Goal: Task Accomplishment & Management: Manage account settings

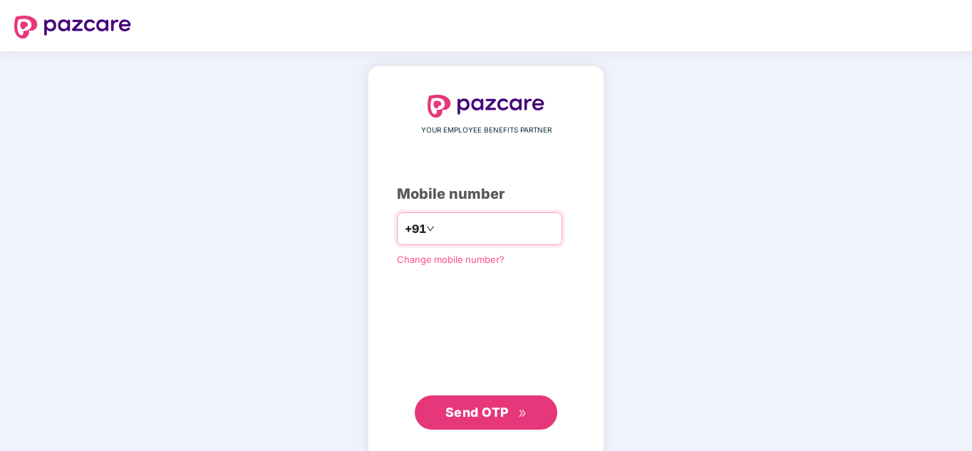
paste input "**********"
type input "**********"
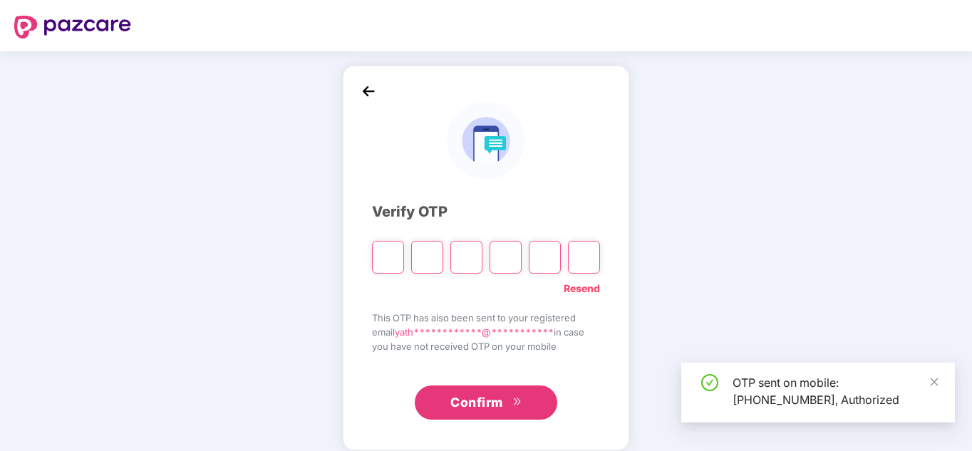
type input "*"
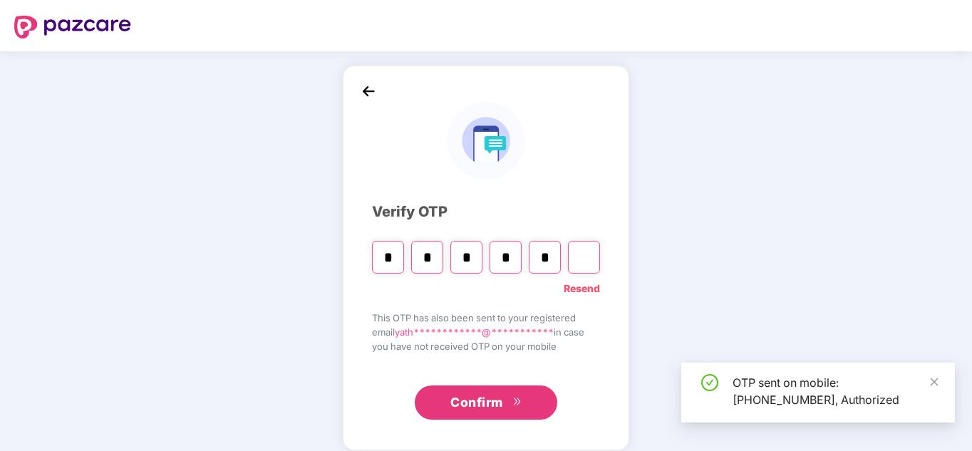
type input "*"
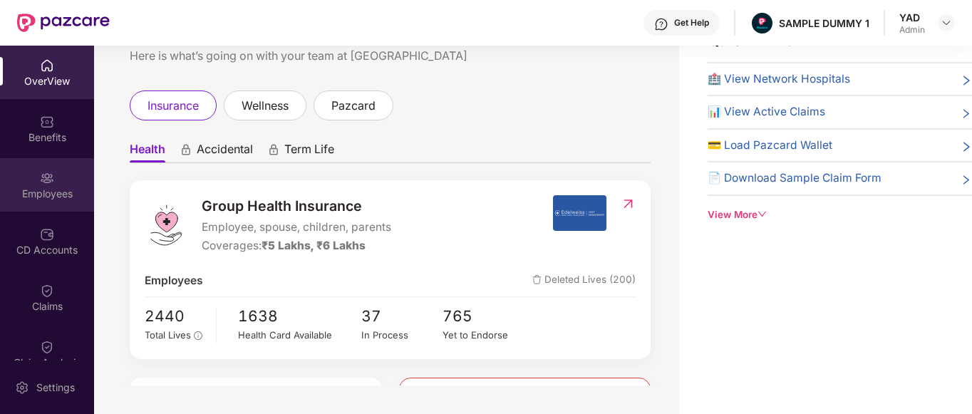
click at [56, 180] on div "Employees" at bounding box center [47, 184] width 94 height 53
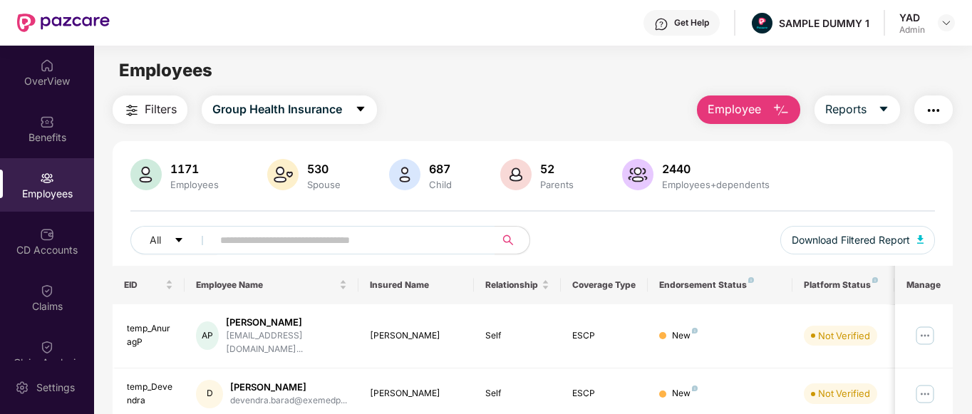
scroll to position [1, 0]
click at [938, 112] on img "button" at bounding box center [933, 109] width 17 height 17
click at [619, 239] on div "All Download Filtered Report" at bounding box center [532, 245] width 805 height 40
drag, startPoint x: 231, startPoint y: 323, endPoint x: 289, endPoint y: 326, distance: 58.5
click at [289, 326] on div "AP [PERSON_NAME] [EMAIL_ADDRESS][DOMAIN_NAME]..." at bounding box center [271, 335] width 151 height 41
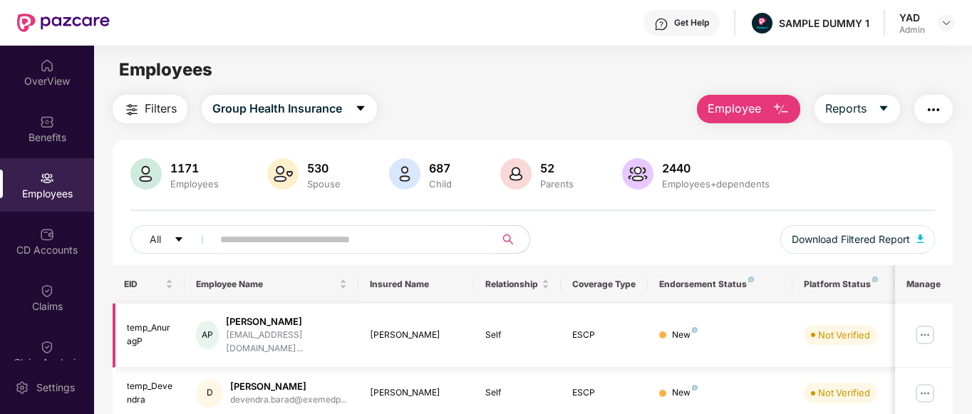
click at [728, 335] on div "New" at bounding box center [720, 335] width 122 height 14
click at [754, 331] on div "New" at bounding box center [720, 335] width 122 height 14
click at [729, 92] on main "Employees Filters Group Health Insurance Employee Reports 1171 Employees 530 Sp…" at bounding box center [532, 252] width 877 height 414
click at [737, 106] on span "Employee" at bounding box center [733, 109] width 53 height 18
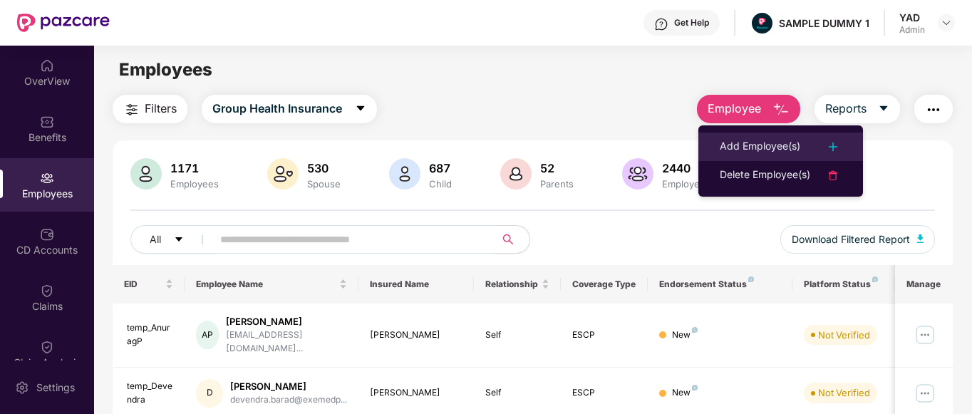
click at [738, 143] on div "Add Employee(s)" at bounding box center [759, 146] width 80 height 17
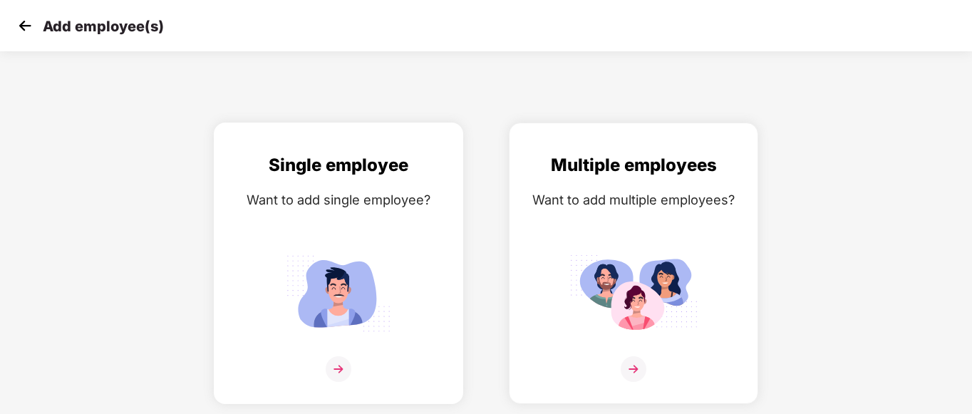
click at [394, 238] on div "Single employee Want to add single employee?" at bounding box center [338, 276] width 219 height 248
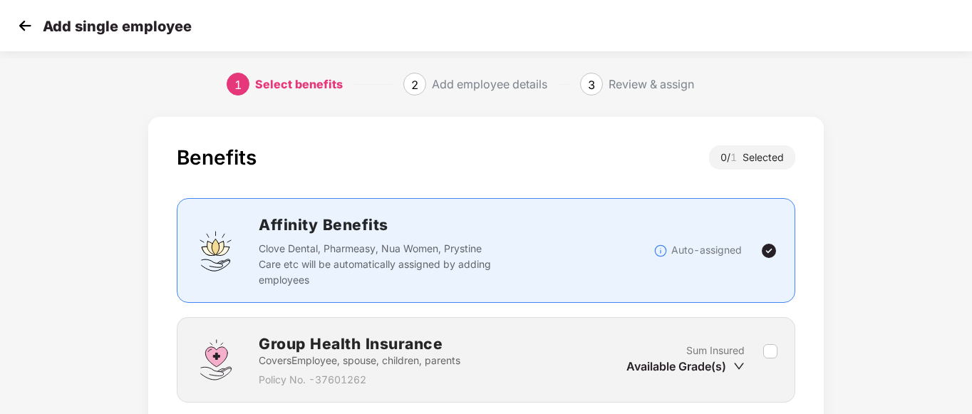
scroll to position [111, 0]
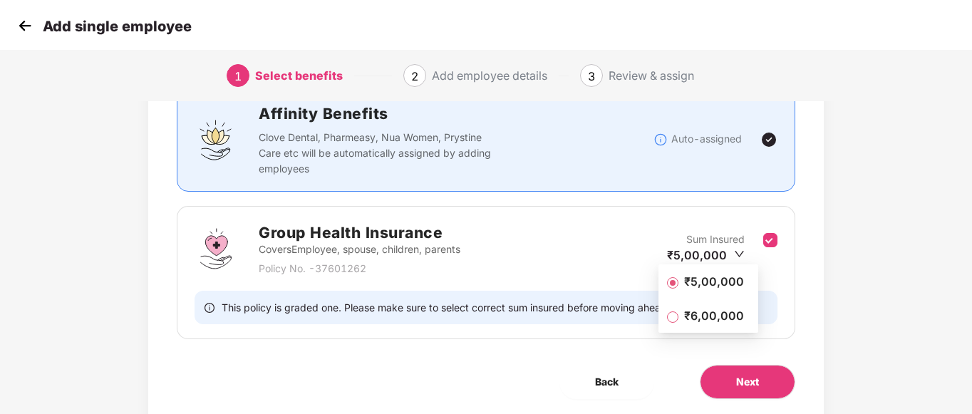
click at [716, 281] on span "₹5,00,000" at bounding box center [713, 282] width 71 height 16
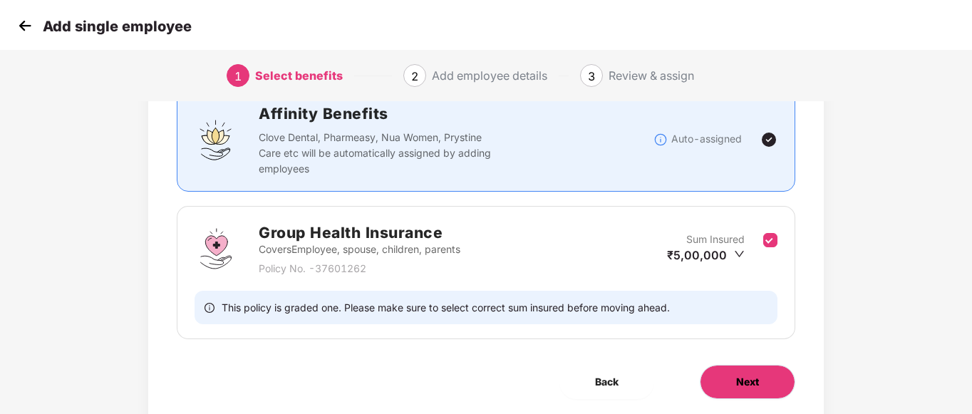
click at [745, 379] on span "Next" at bounding box center [747, 382] width 23 height 16
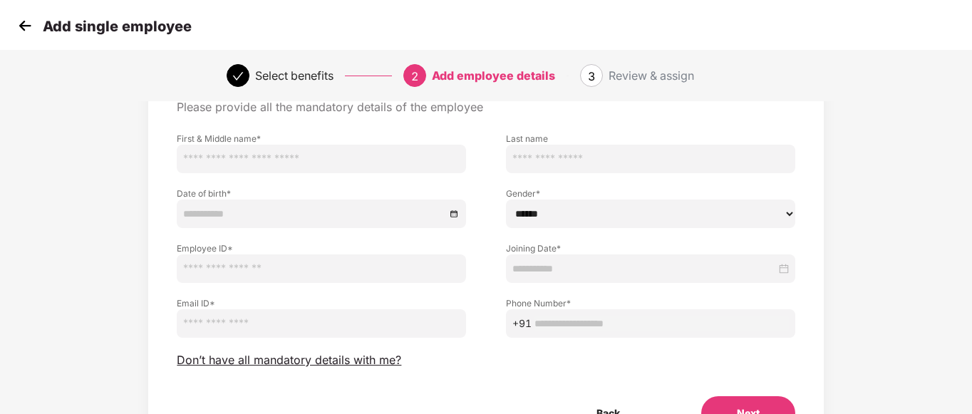
scroll to position [0, 0]
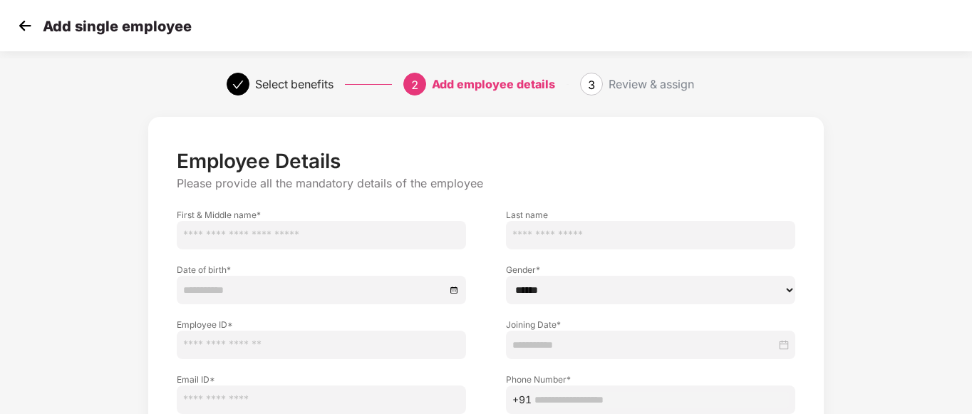
click at [26, 31] on img at bounding box center [24, 25] width 21 height 21
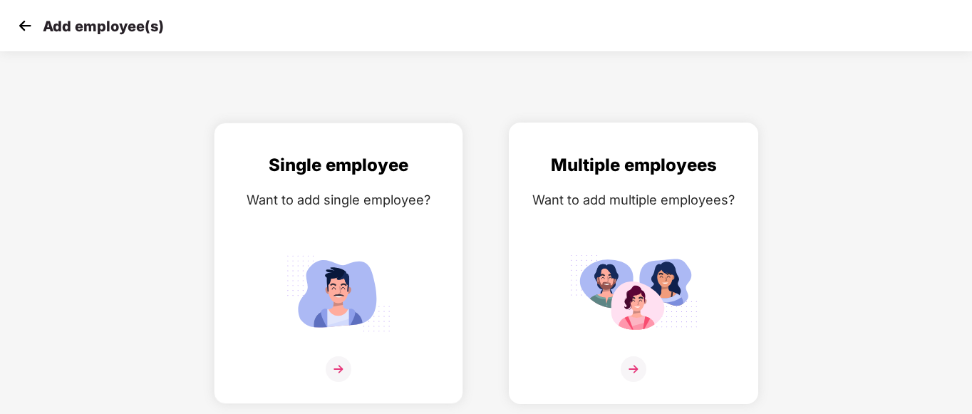
click at [618, 322] on img at bounding box center [633, 293] width 128 height 89
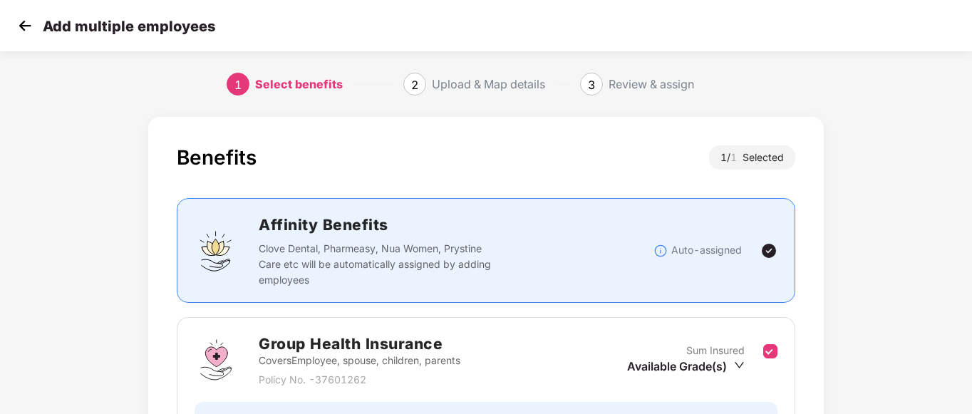
scroll to position [159, 0]
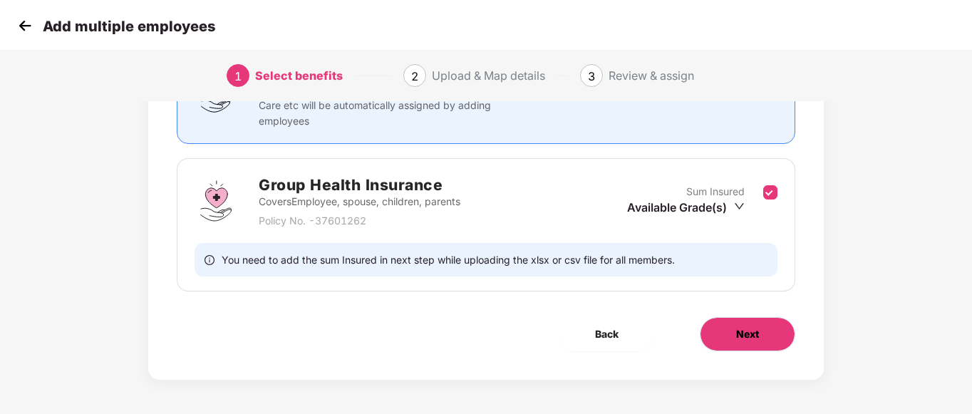
click at [736, 329] on span "Next" at bounding box center [747, 334] width 23 height 16
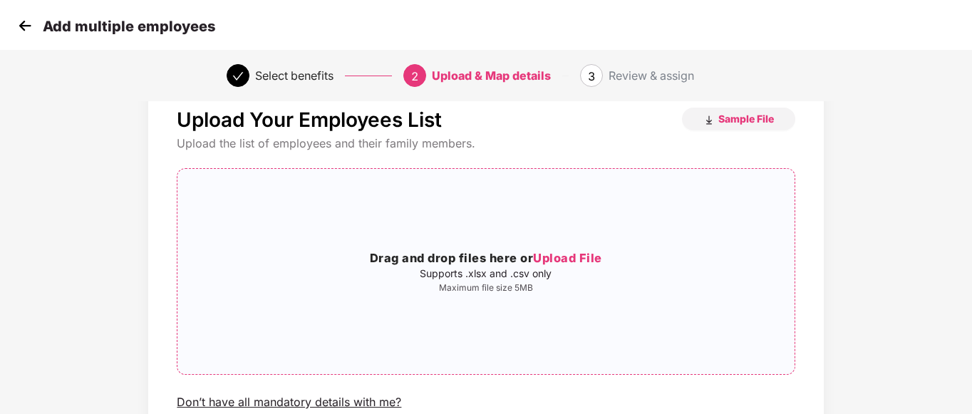
scroll to position [0, 0]
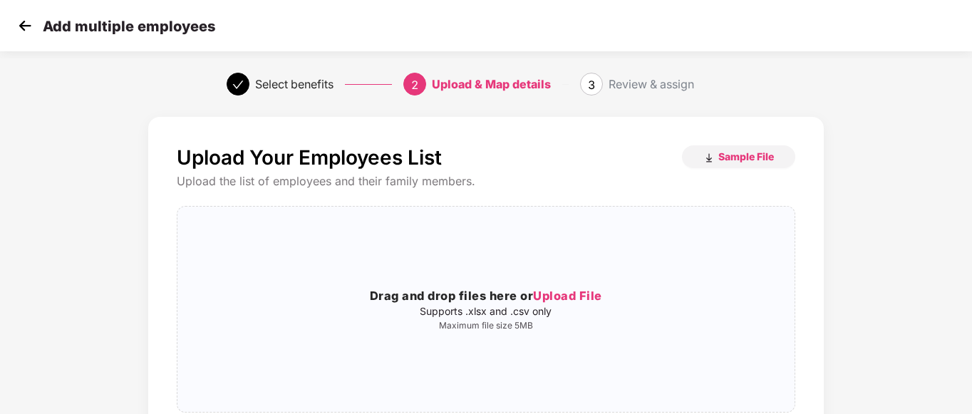
click at [18, 25] on img at bounding box center [24, 25] width 21 height 21
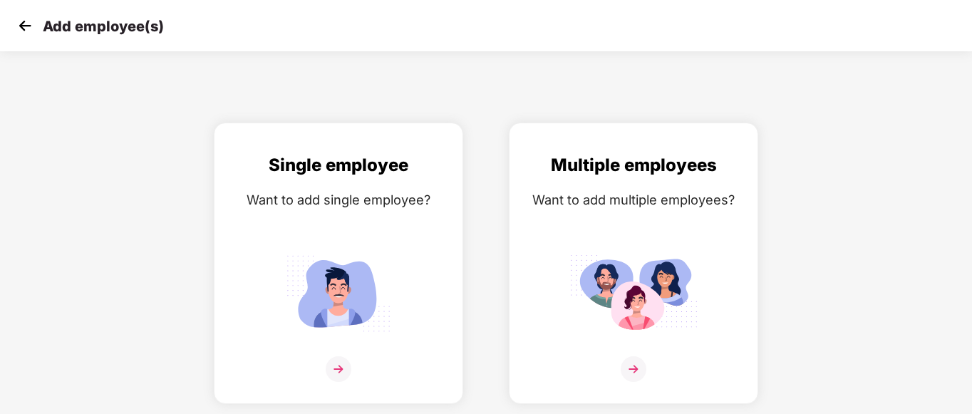
click at [18, 25] on img at bounding box center [24, 25] width 21 height 21
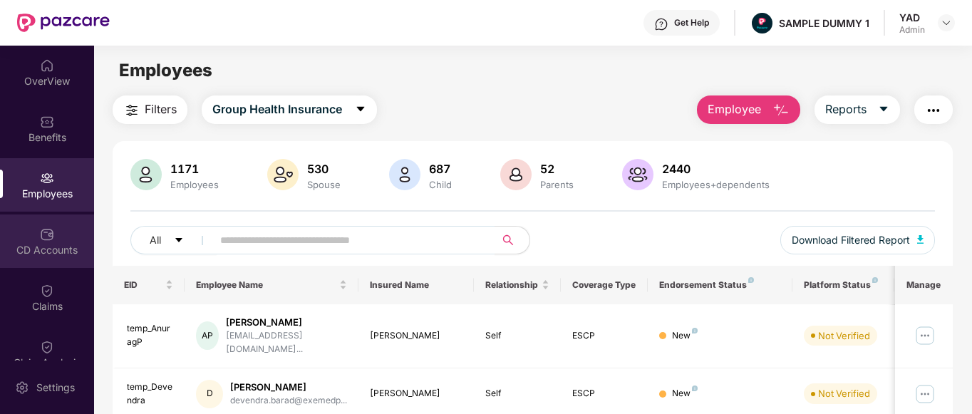
click at [30, 245] on div "CD Accounts" at bounding box center [47, 250] width 94 height 14
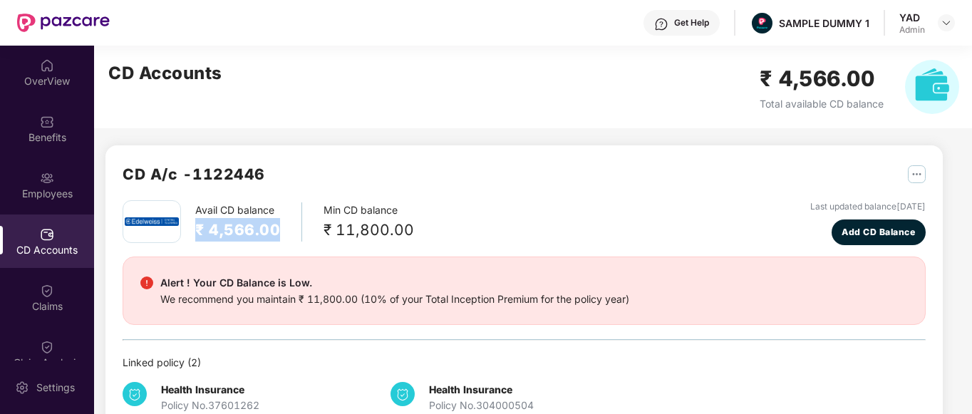
drag, startPoint x: 198, startPoint y: 228, endPoint x: 284, endPoint y: 229, distance: 85.5
click at [284, 229] on div "Avail CD balance ₹ 4,566.00" at bounding box center [248, 221] width 107 height 39
drag, startPoint x: 325, startPoint y: 227, endPoint x: 436, endPoint y: 241, distance: 112.1
click at [436, 241] on div "Avail CD balance ₹ 4,566.00 Min CD balance ₹ 11,800.00 Last updated balance [DA…" at bounding box center [524, 222] width 803 height 45
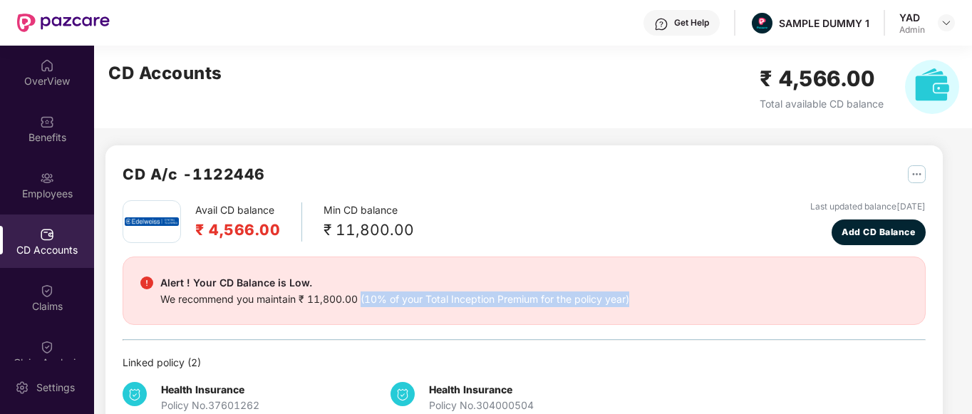
drag, startPoint x: 362, startPoint y: 298, endPoint x: 657, endPoint y: 311, distance: 295.2
click at [657, 311] on div "Alert ! Your CD Balance is Low. We recommend you maintain ₹ 11,800.00 (10% of y…" at bounding box center [524, 290] width 803 height 68
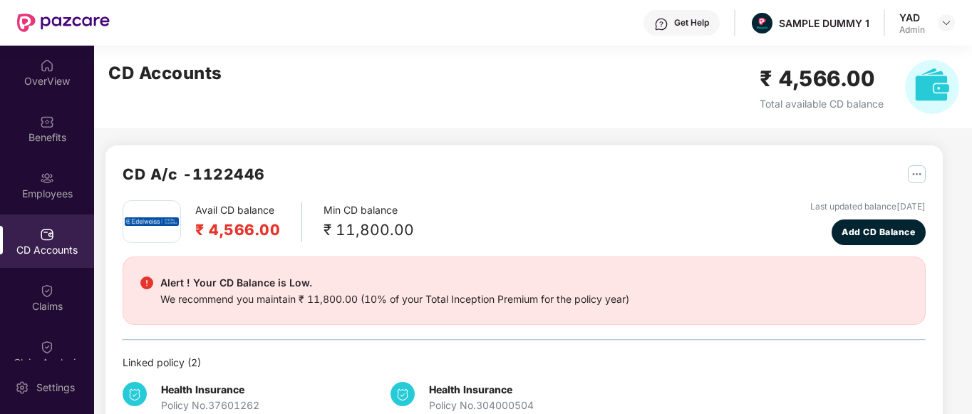
click at [571, 180] on div "CD A/c - 1122446" at bounding box center [524, 181] width 803 height 38
click at [884, 235] on span "Add CD Balance" at bounding box center [877, 232] width 73 height 14
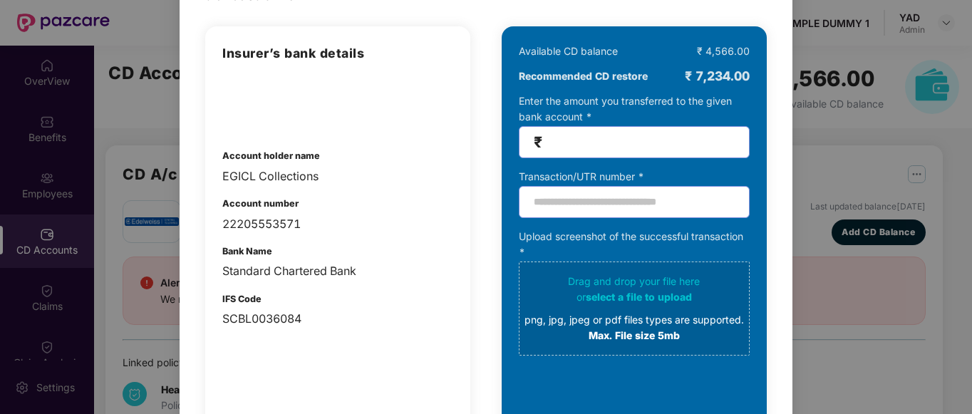
scroll to position [102, 0]
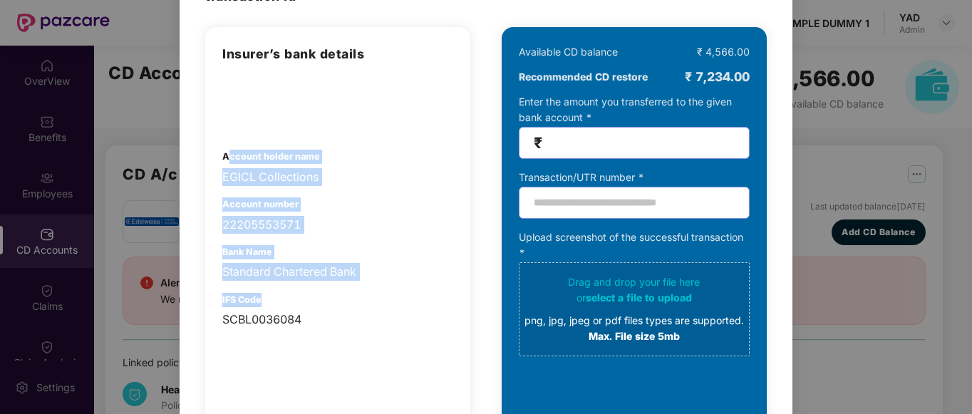
drag, startPoint x: 229, startPoint y: 151, endPoint x: 357, endPoint y: 300, distance: 196.5
click at [357, 300] on div "Insurer’s bank details Account holder name EGICL Collections Account number 222…" at bounding box center [337, 186] width 231 height 284
click at [380, 224] on div "22205553571" at bounding box center [337, 225] width 231 height 18
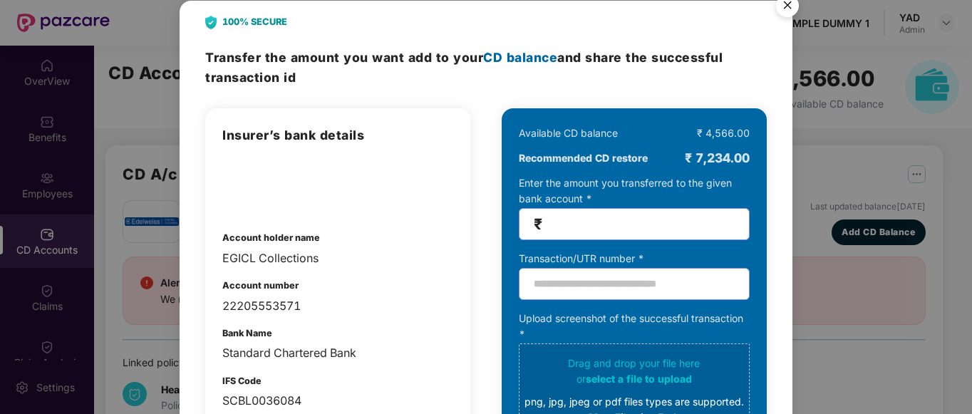
scroll to position [21, 0]
click at [596, 221] on input "number" at bounding box center [639, 224] width 189 height 16
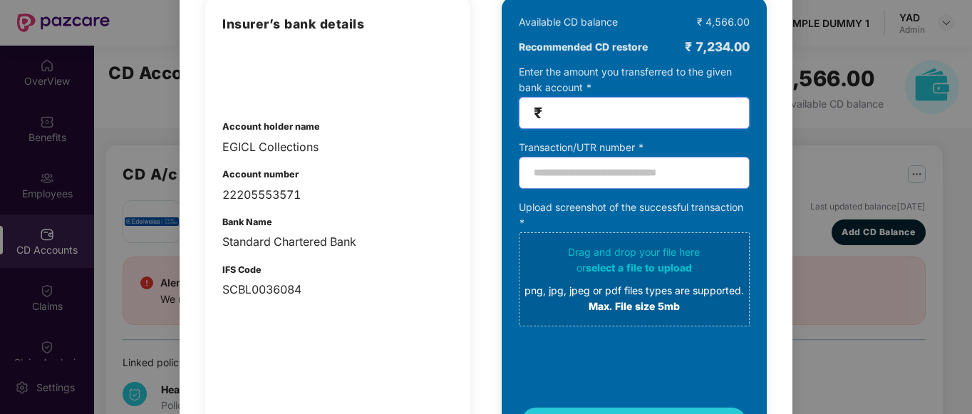
scroll to position [0, 0]
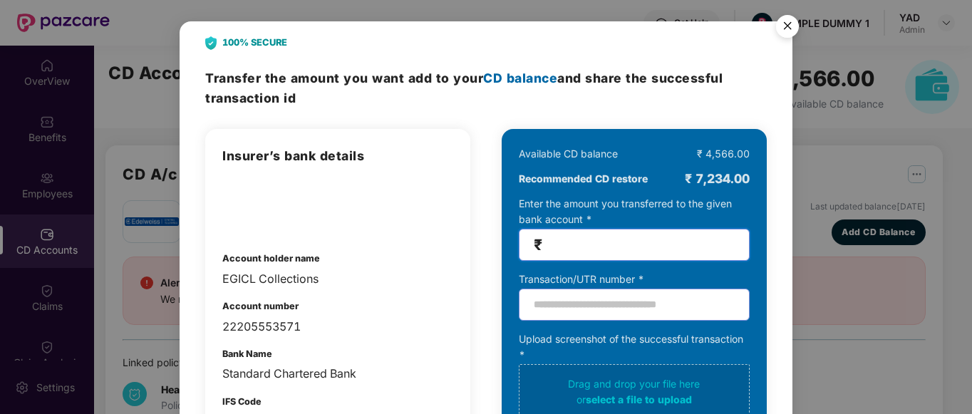
click at [779, 33] on img "Close" at bounding box center [787, 29] width 40 height 40
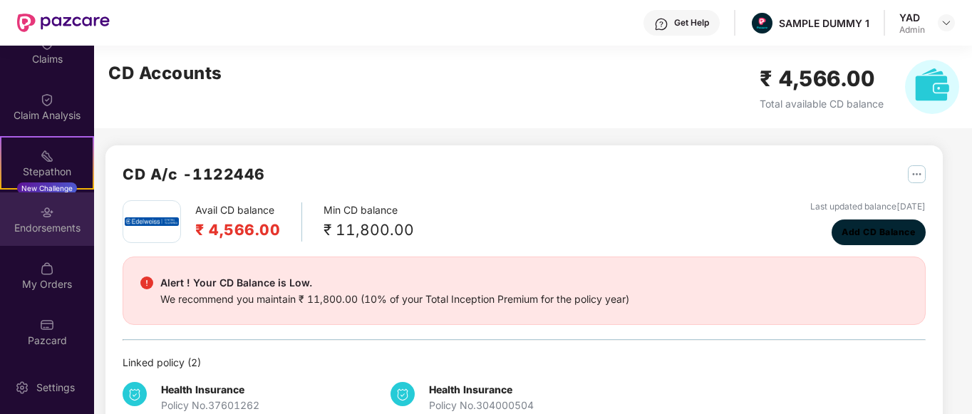
scroll to position [247, 0]
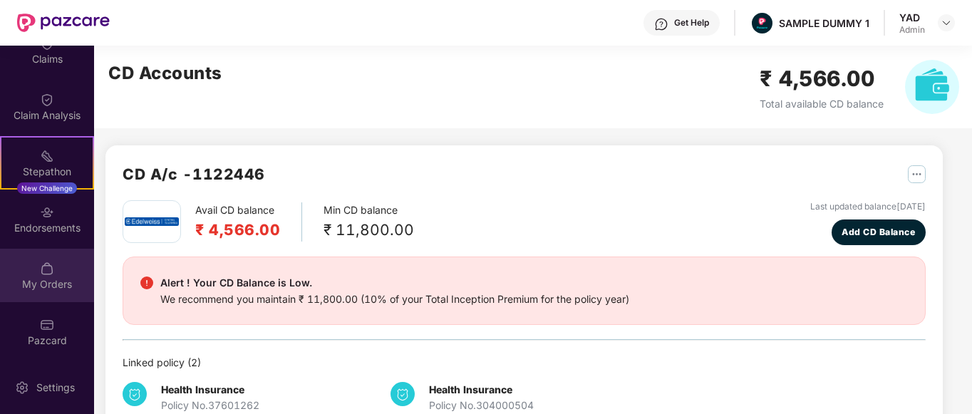
click at [31, 285] on div "My Orders" at bounding box center [47, 284] width 94 height 14
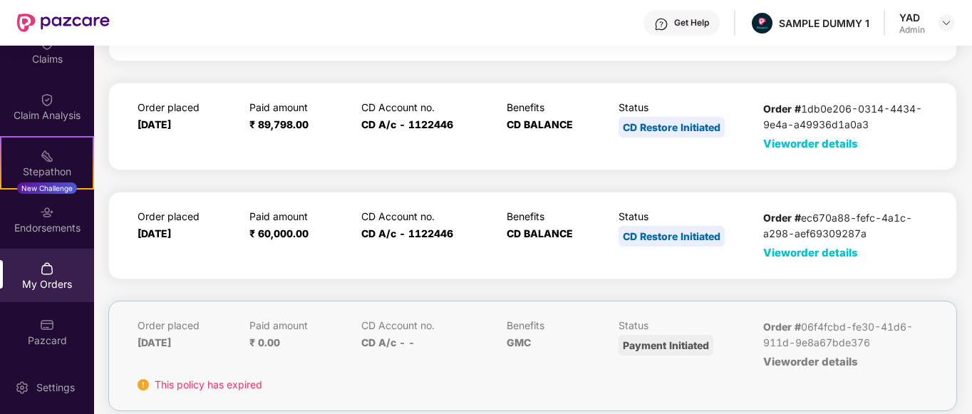
scroll to position [130, 0]
click at [804, 254] on span "View order details" at bounding box center [810, 253] width 95 height 14
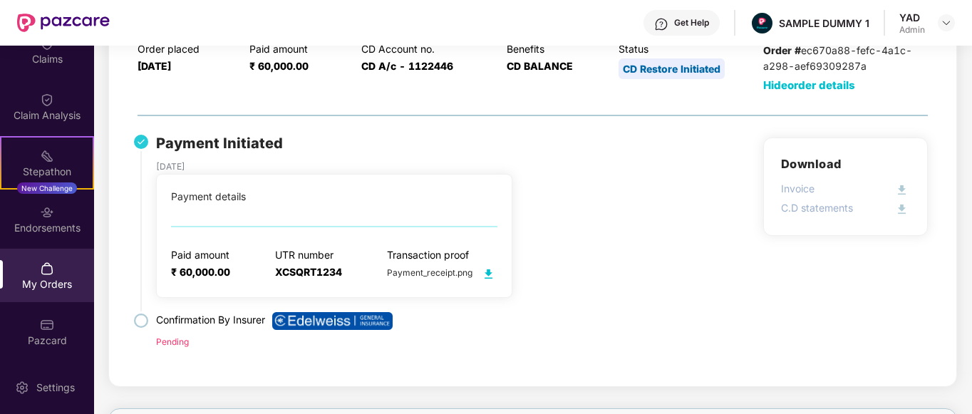
scroll to position [301, 0]
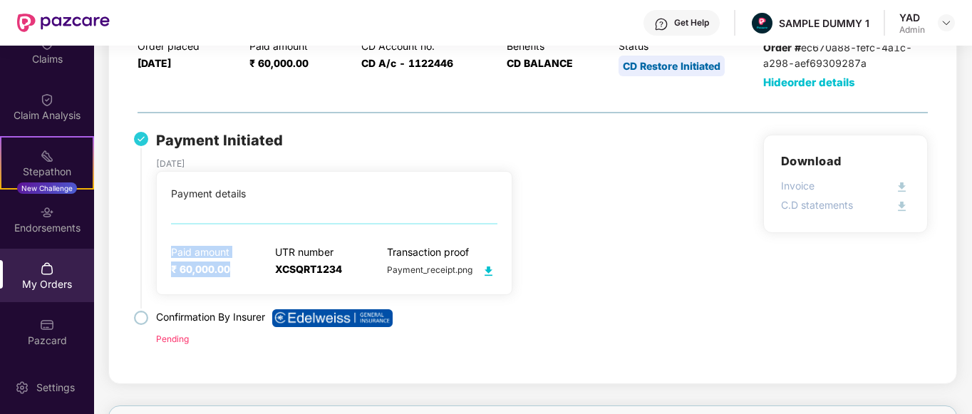
drag, startPoint x: 173, startPoint y: 251, endPoint x: 246, endPoint y: 274, distance: 76.4
click at [246, 274] on div "Paid amount ₹ 60,000.00 UTR number XCSQRT1234 Transaction proof Payment_receipt…" at bounding box center [334, 262] width 326 height 33
drag, startPoint x: 274, startPoint y: 244, endPoint x: 347, endPoint y: 261, distance: 75.3
click at [347, 261] on div "Paid amount ₹ 60,000.00 UTR number XCSQRT1234 Transaction proof Payment_receipt…" at bounding box center [334, 262] width 326 height 33
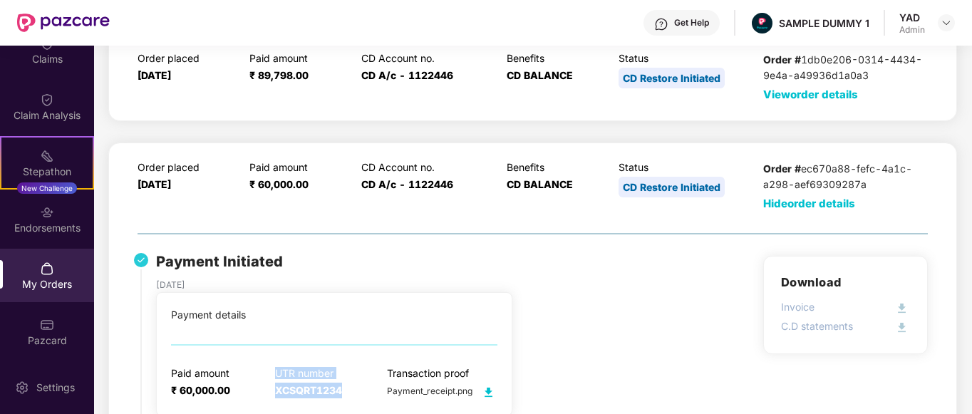
scroll to position [179, 0]
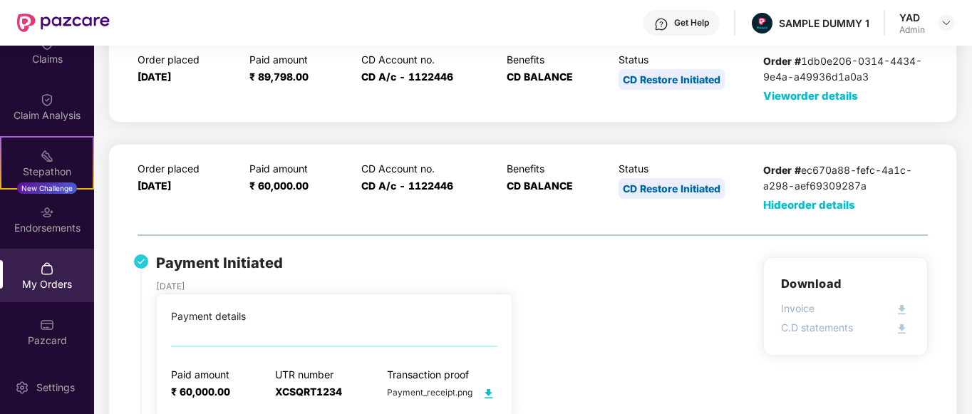
click at [803, 204] on span "Hide order details" at bounding box center [809, 205] width 92 height 14
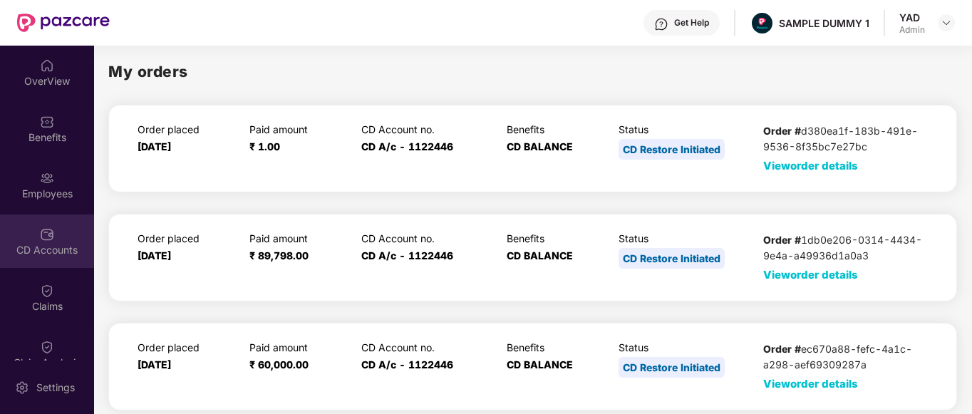
scroll to position [63, 0]
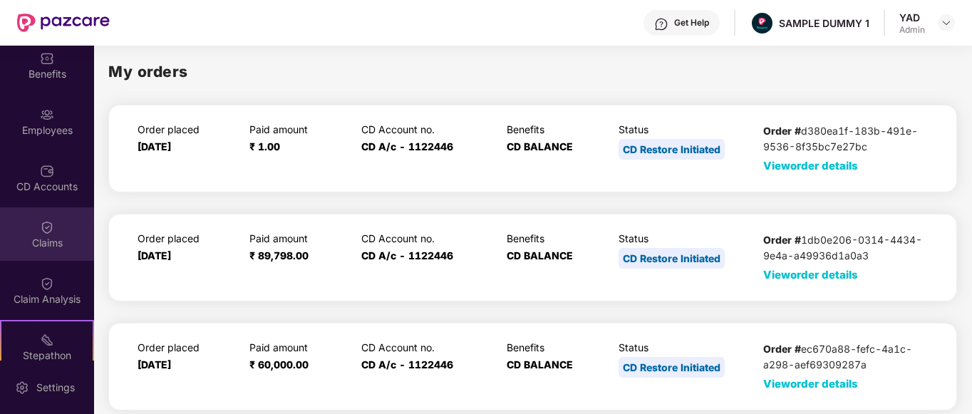
click at [22, 239] on div "Claims" at bounding box center [47, 243] width 94 height 14
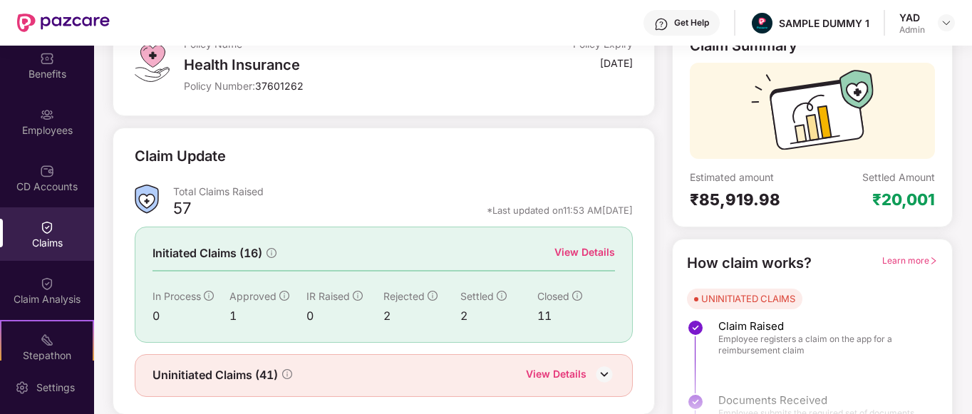
scroll to position [125, 0]
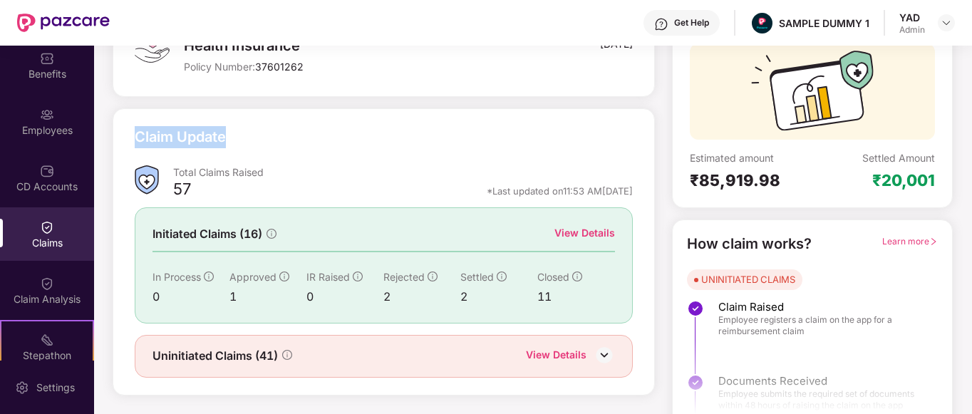
drag, startPoint x: 132, startPoint y: 133, endPoint x: 284, endPoint y: 143, distance: 152.1
click at [284, 143] on div "Claim Update Total Claims Raised 57 *Last updated on 11:53 AM[DATE] Initiated C…" at bounding box center [383, 251] width 541 height 287
click at [284, 143] on div "Claim Update" at bounding box center [383, 145] width 497 height 39
click at [601, 236] on div "View Details" at bounding box center [584, 233] width 61 height 16
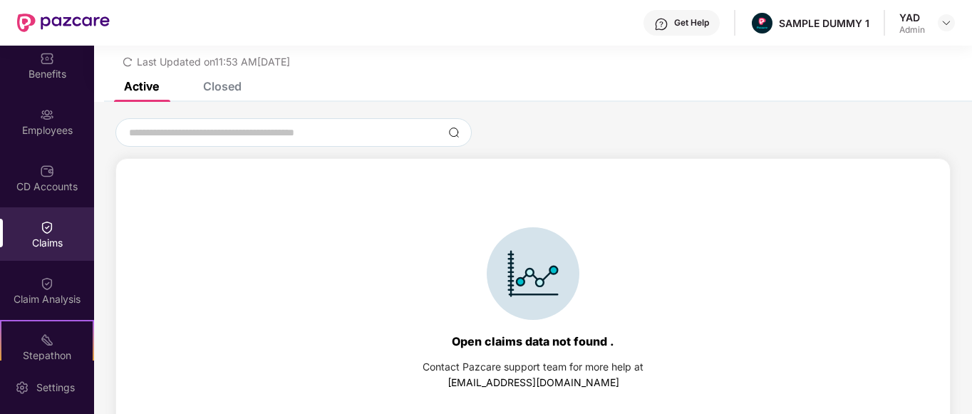
scroll to position [61, 0]
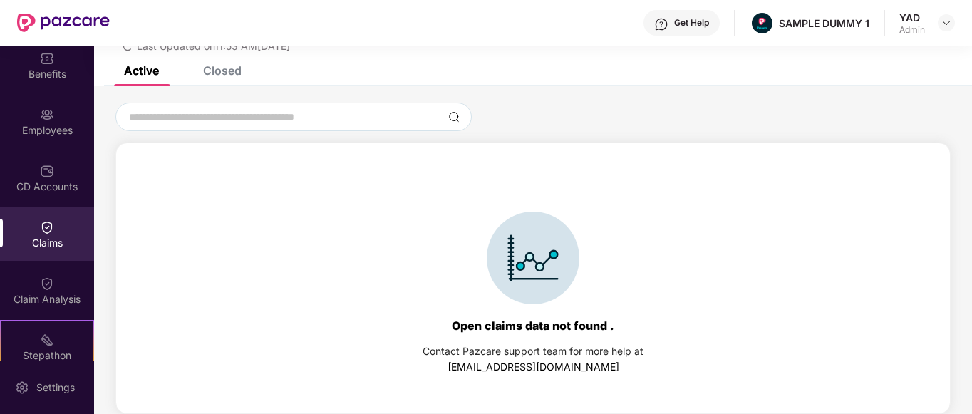
click at [214, 73] on div "Closed" at bounding box center [222, 70] width 38 height 14
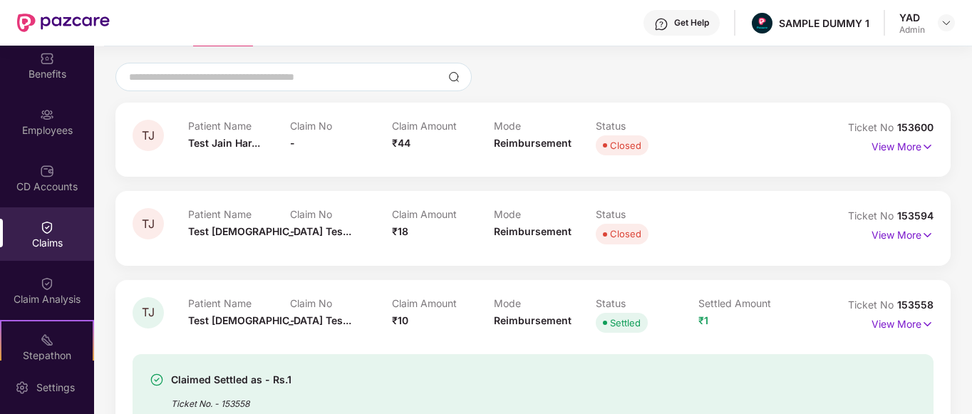
scroll to position [282, 0]
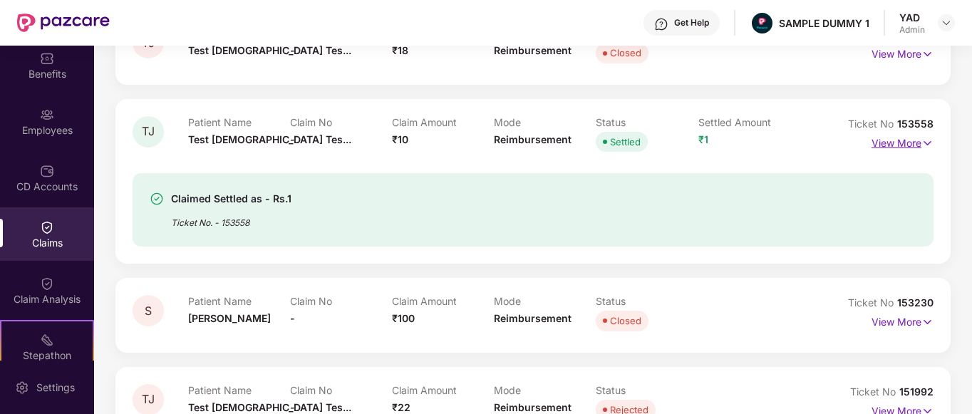
click at [880, 141] on p "View More" at bounding box center [902, 141] width 62 height 19
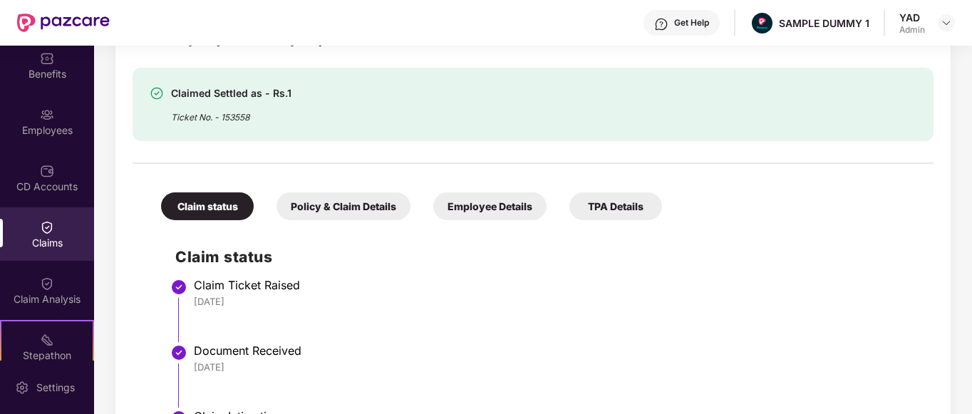
scroll to position [434, 0]
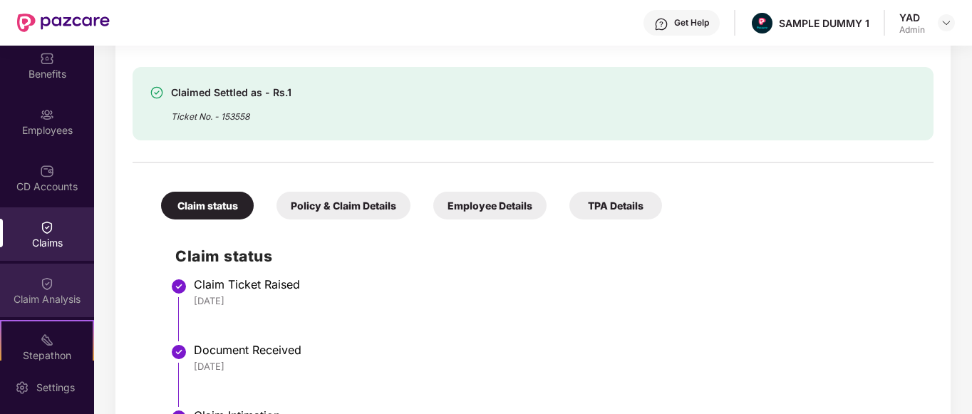
click at [16, 293] on div "Claim Analysis" at bounding box center [47, 299] width 94 height 14
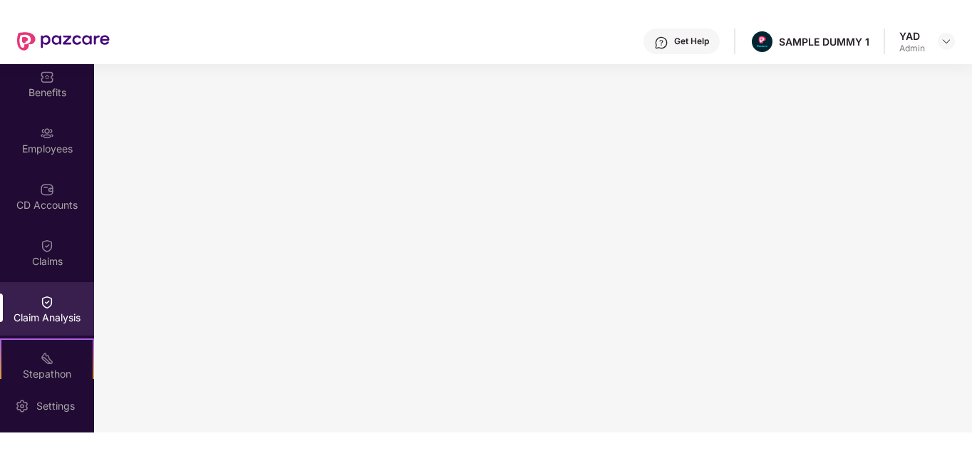
scroll to position [63, 0]
